Goal: Task Accomplishment & Management: Complete application form

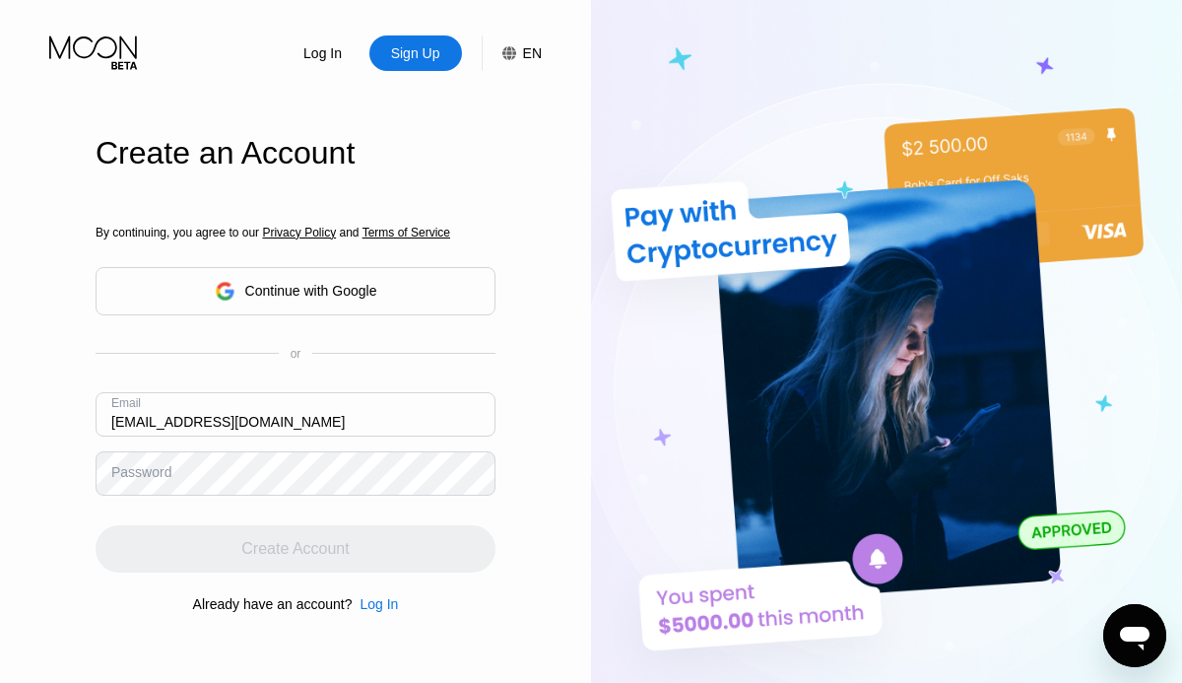
type input "[EMAIL_ADDRESS][DOMAIN_NAME]"
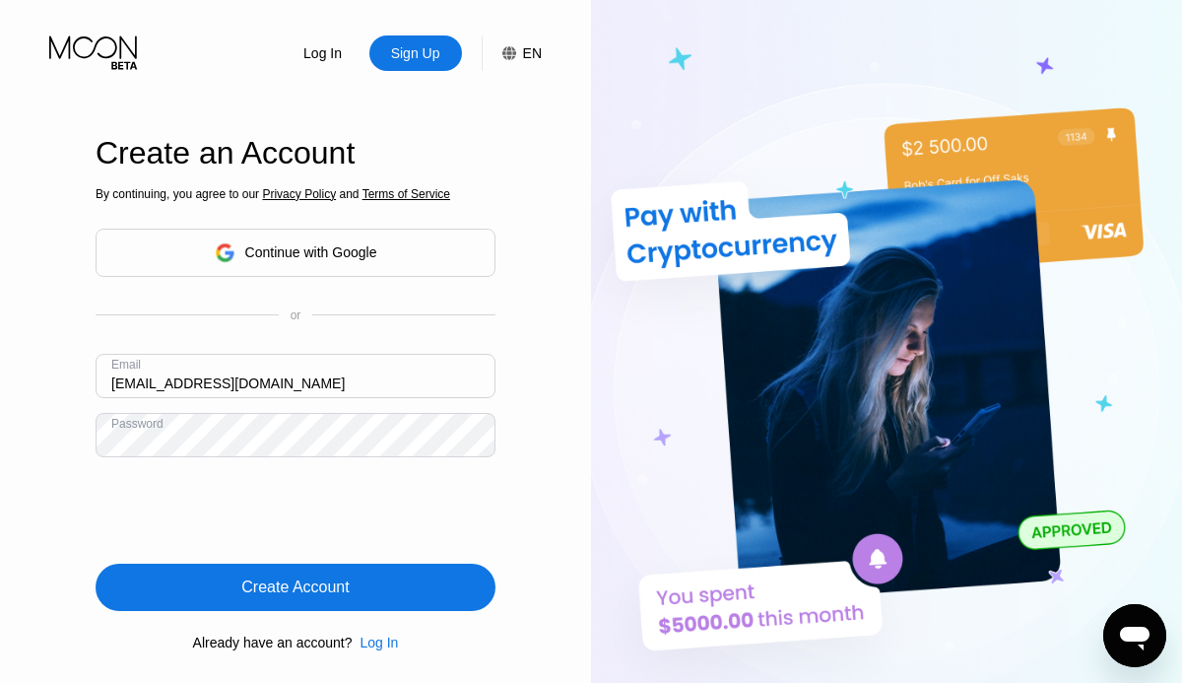
click at [401, 583] on div "Create Account" at bounding box center [296, 586] width 400 height 47
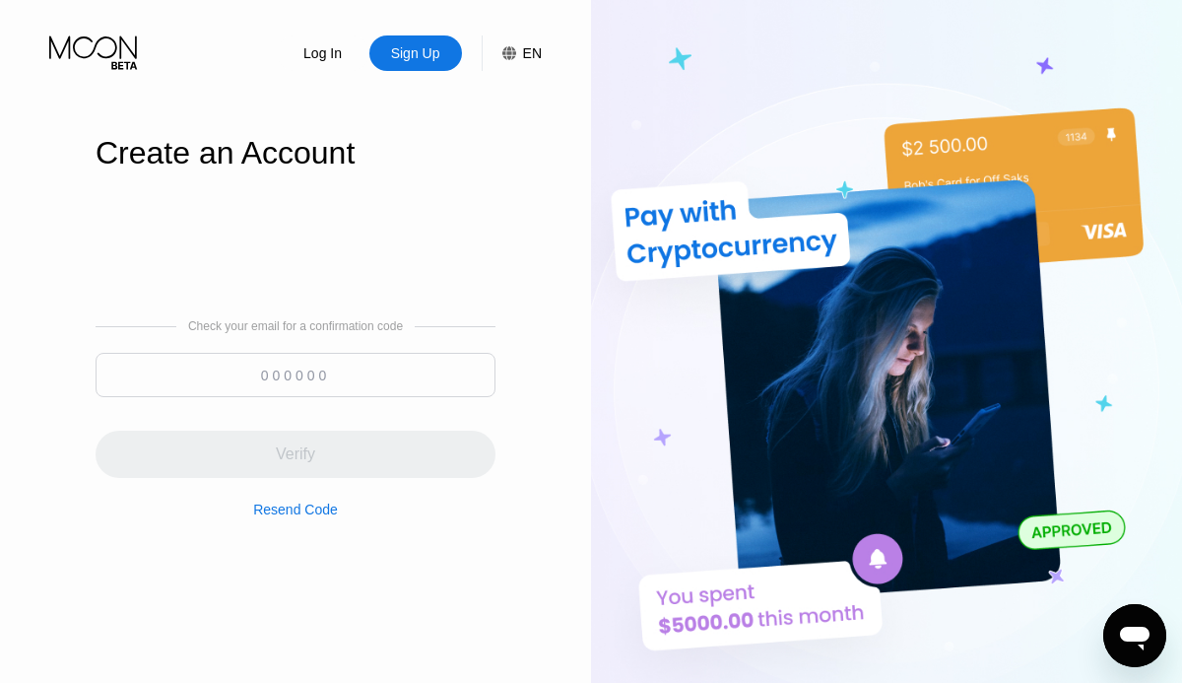
click at [388, 386] on input at bounding box center [296, 375] width 400 height 44
paste input "929009"
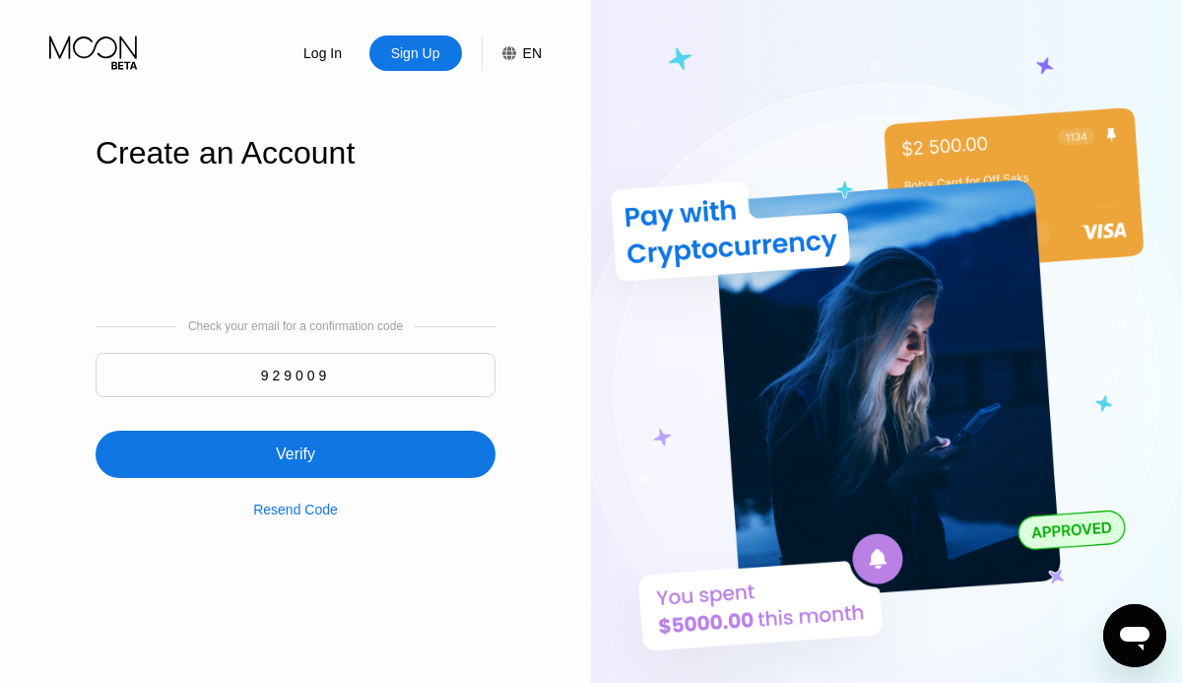
type input "929009"
click at [541, 483] on div "Log In Sign Up EN Language English Save Create an Account Check your email for …" at bounding box center [295, 375] width 591 height 751
click at [433, 453] on div "Verify" at bounding box center [296, 453] width 400 height 47
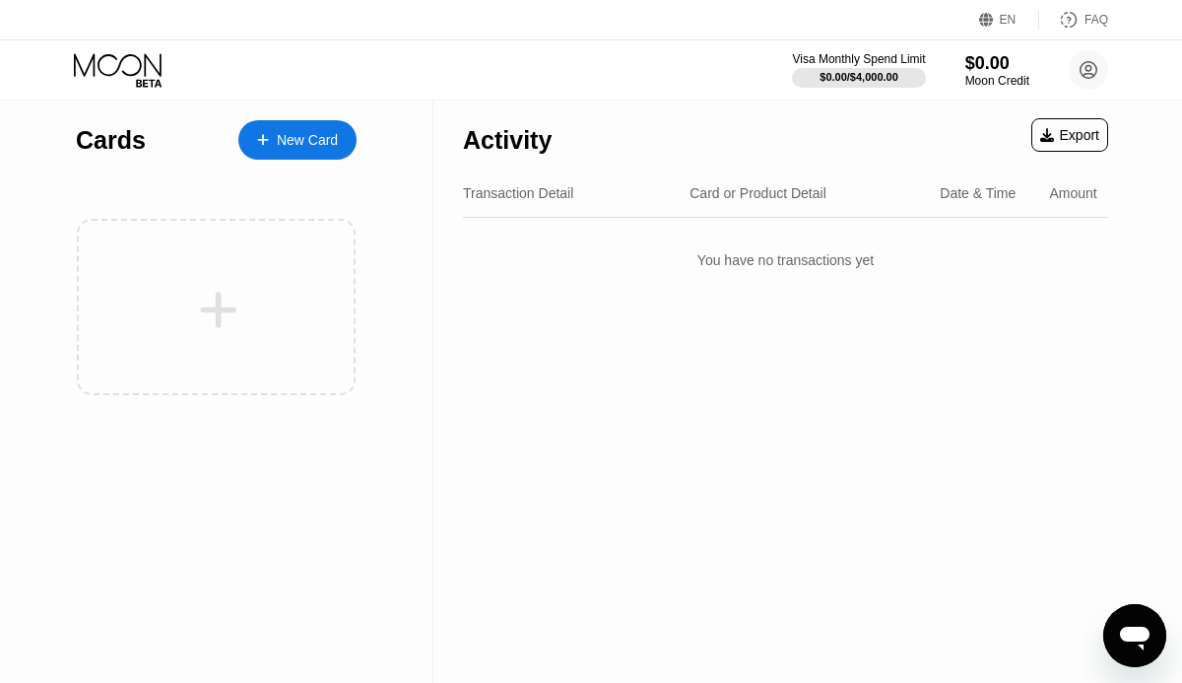
click at [728, 196] on div "Card or Product Detail" at bounding box center [758, 193] width 137 height 16
click at [999, 193] on div "Date & Time" at bounding box center [978, 193] width 76 height 16
click at [287, 133] on div "New Card" at bounding box center [307, 140] width 61 height 17
